Goal: Task Accomplishment & Management: Manage account settings

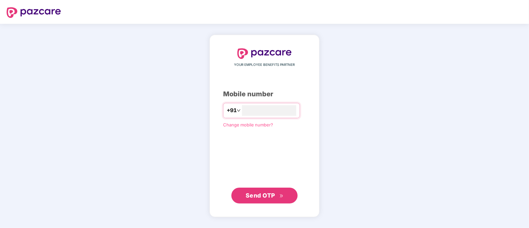
type input "**********"
click at [262, 196] on span "Send OTP" at bounding box center [260, 195] width 29 height 7
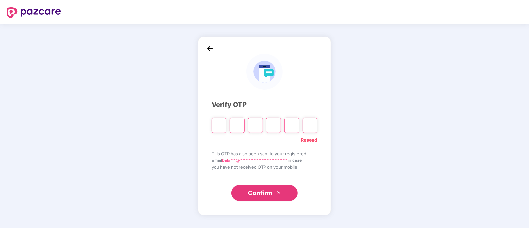
type input "*"
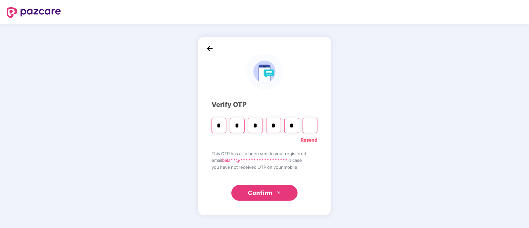
type input "*"
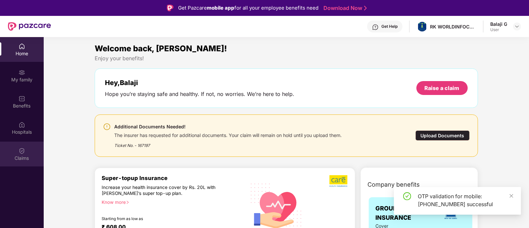
click at [17, 151] on div "Claims" at bounding box center [22, 154] width 44 height 25
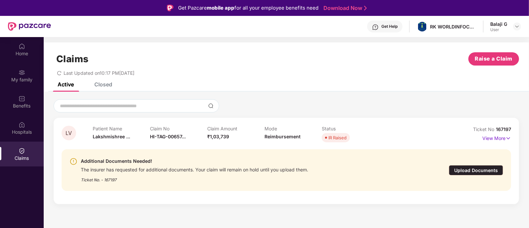
scroll to position [33, 0]
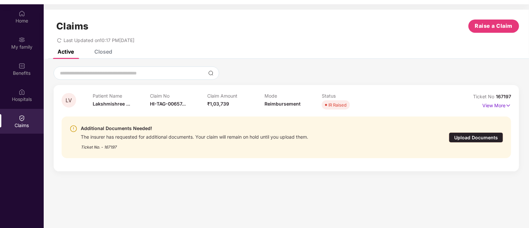
click at [480, 135] on div "Upload Documents" at bounding box center [476, 137] width 54 height 10
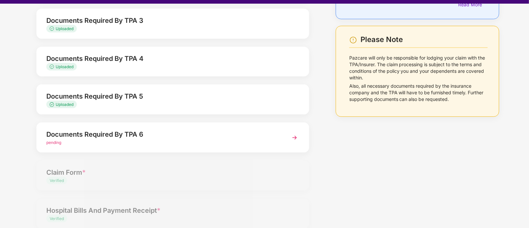
scroll to position [214, 0]
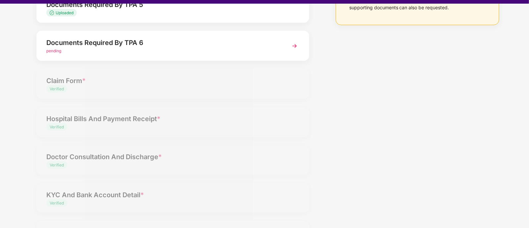
click at [229, 41] on div "Documents Required By TPA 6" at bounding box center [162, 42] width 232 height 11
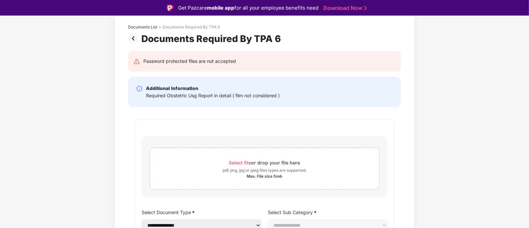
scroll to position [24, 0]
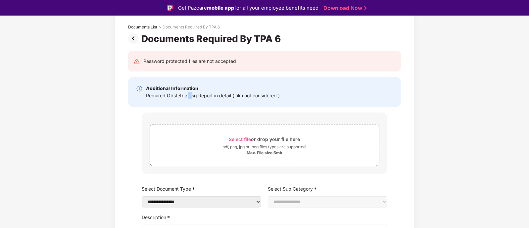
drag, startPoint x: 188, startPoint y: 96, endPoint x: 192, endPoint y: 96, distance: 4.0
click at [192, 96] on div "Required Obstetric Usg Report in detail ( film not considered )" at bounding box center [213, 95] width 134 height 7
drag, startPoint x: 167, startPoint y: 94, endPoint x: 212, endPoint y: 96, distance: 44.7
click at [212, 96] on div "Required Obstetric Usg Report in detail ( film not considered )" at bounding box center [213, 95] width 134 height 7
copy div "Obstetric Usg Report"
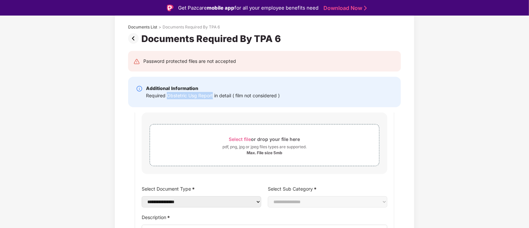
scroll to position [0, 0]
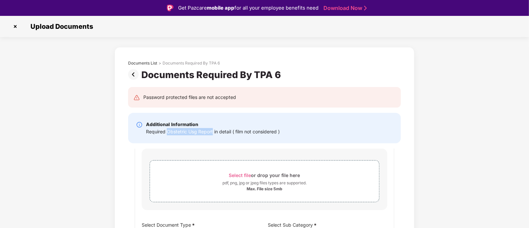
click at [13, 27] on img at bounding box center [15, 26] width 11 height 11
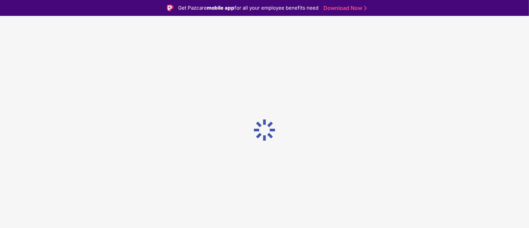
scroll to position [12, 0]
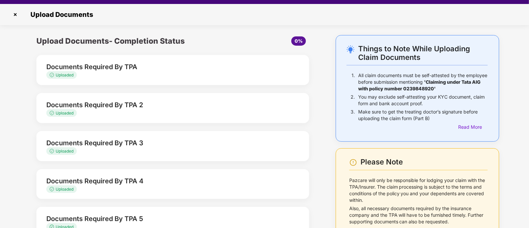
click at [16, 17] on img at bounding box center [15, 14] width 11 height 11
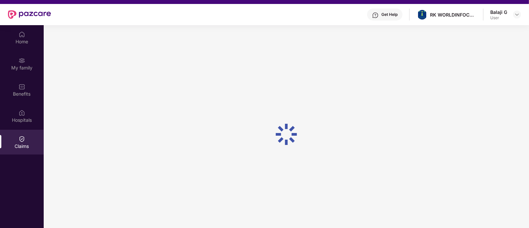
scroll to position [33, 0]
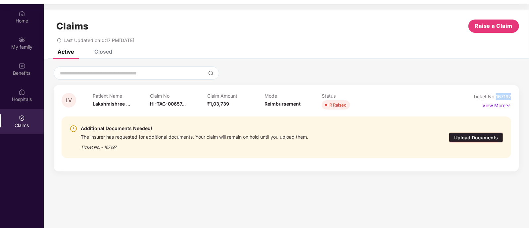
drag, startPoint x: 497, startPoint y: 98, endPoint x: 517, endPoint y: 100, distance: 19.9
click at [517, 100] on div "LV Patient Name Lakshmishree ... Claim No HI-TAG-00657... Claim Amount ₹1,03,73…" at bounding box center [287, 128] width 466 height 86
copy span "167197"
click at [182, 136] on div "The insurer has requested for additional documents. Your claim will remain on h…" at bounding box center [195, 136] width 228 height 8
click at [477, 140] on div "Upload Documents" at bounding box center [476, 137] width 54 height 10
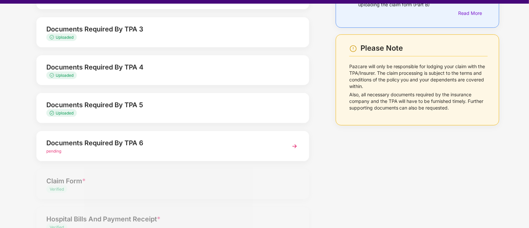
scroll to position [113, 0]
click at [209, 150] on div "pending" at bounding box center [162, 152] width 232 height 6
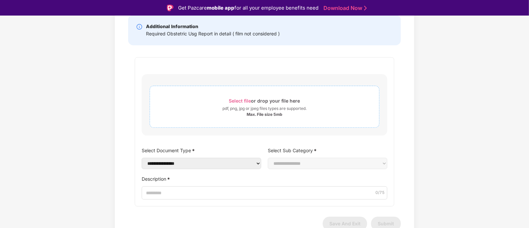
scroll to position [62, 0]
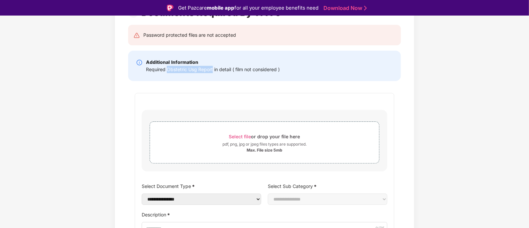
drag, startPoint x: 167, startPoint y: 69, endPoint x: 213, endPoint y: 70, distance: 46.4
click at [213, 70] on div "Required Obstetric Usg Report in detail ( film not considered )" at bounding box center [213, 69] width 134 height 7
copy div "Obstetric Usg Report"
